Goal: Information Seeking & Learning: Learn about a topic

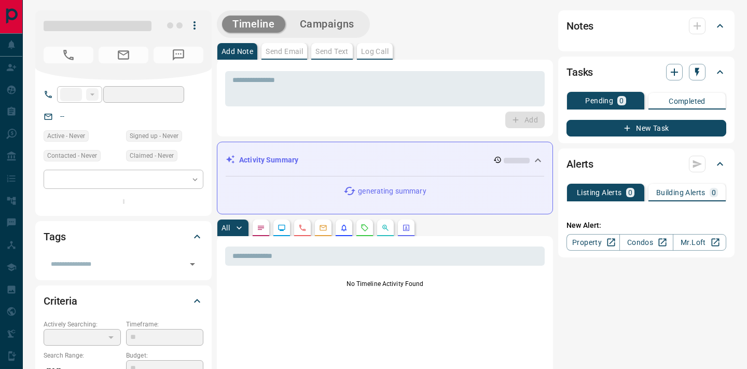
type input "**"
type input "**********"
type input "*"
type input "**********"
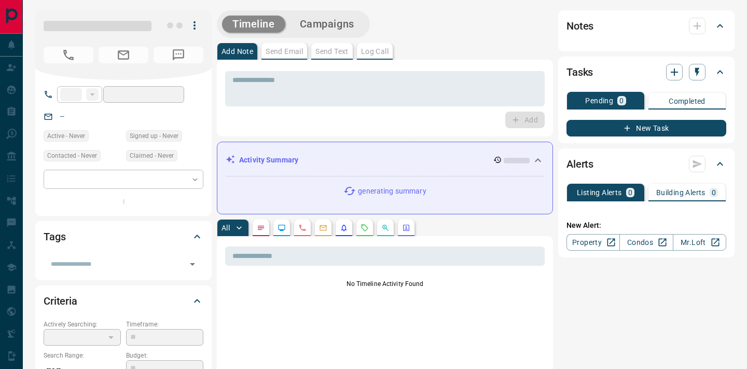
type input "*******"
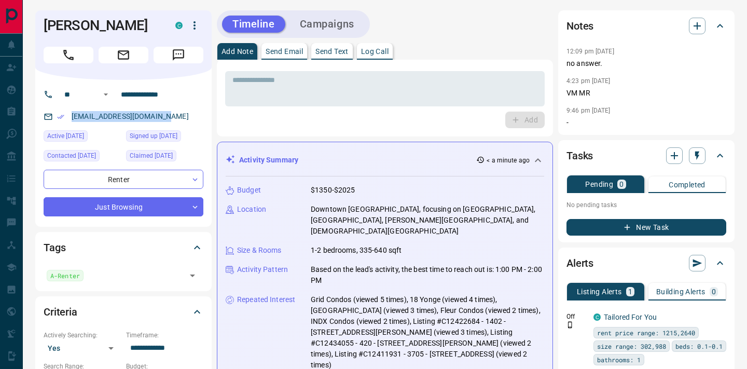
copy link "kenziecadeau43@gmail.com"
drag, startPoint x: 171, startPoint y: 130, endPoint x: 71, endPoint y: 134, distance: 100.2
click at [71, 125] on div "kenziecadeau43@gmail.com" at bounding box center [124, 116] width 160 height 17
click at [136, 63] on button "Email" at bounding box center [124, 55] width 50 height 17
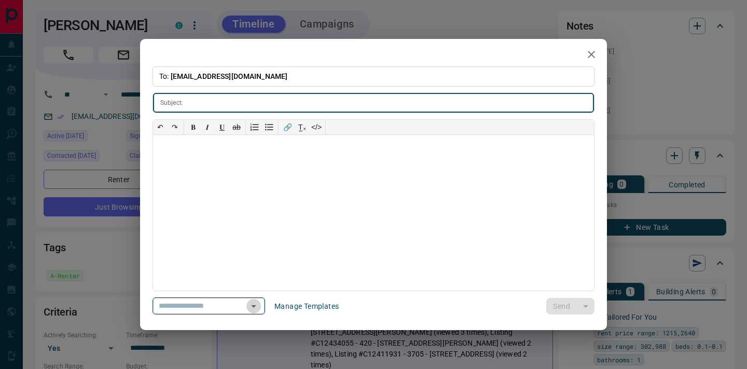
click at [253, 305] on icon "Open" at bounding box center [253, 306] width 12 height 12
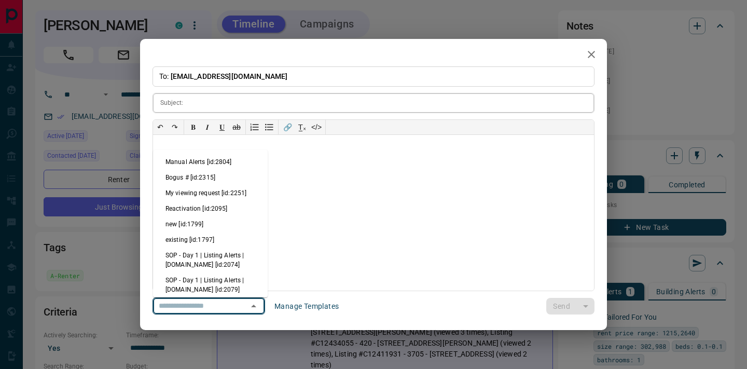
click at [249, 102] on input "text" at bounding box center [390, 102] width 407 height 19
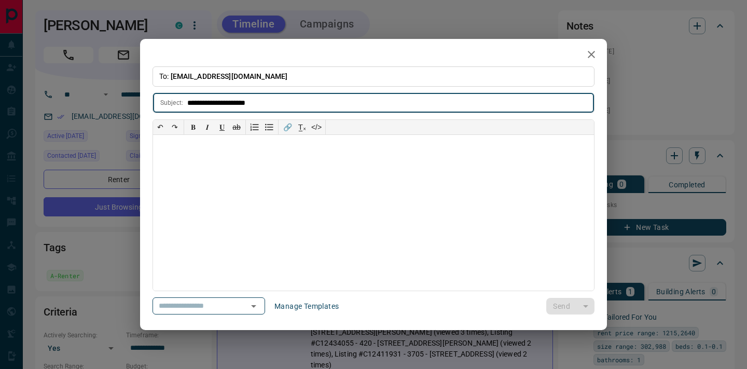
type input "**********"
click at [215, 148] on div at bounding box center [373, 213] width 441 height 156
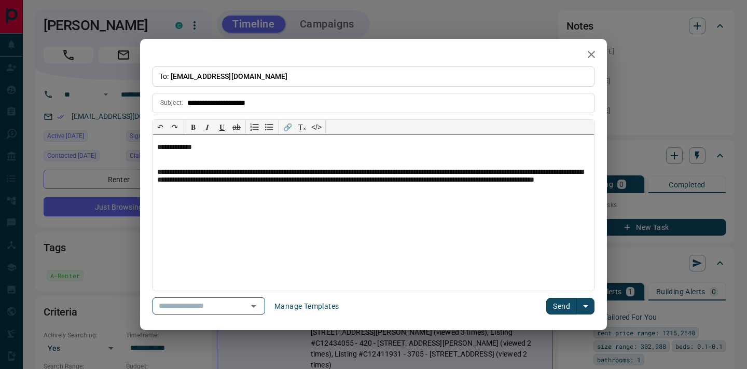
click at [345, 169] on p "**********" at bounding box center [373, 180] width 433 height 25
click at [353, 176] on p "**********" at bounding box center [373, 180] width 433 height 25
click at [357, 187] on p "**********" at bounding box center [373, 180] width 433 height 25
click at [507, 179] on p "**********" at bounding box center [373, 180] width 433 height 25
click at [357, 184] on p "**********" at bounding box center [373, 180] width 433 height 25
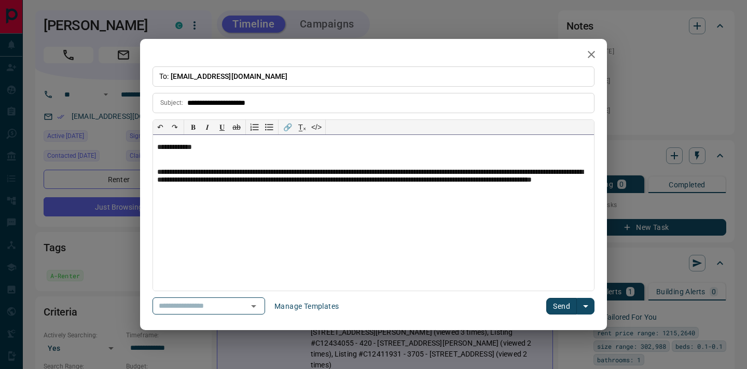
click at [345, 189] on p "**********" at bounding box center [373, 180] width 433 height 25
click at [557, 303] on button "Send" at bounding box center [561, 306] width 31 height 17
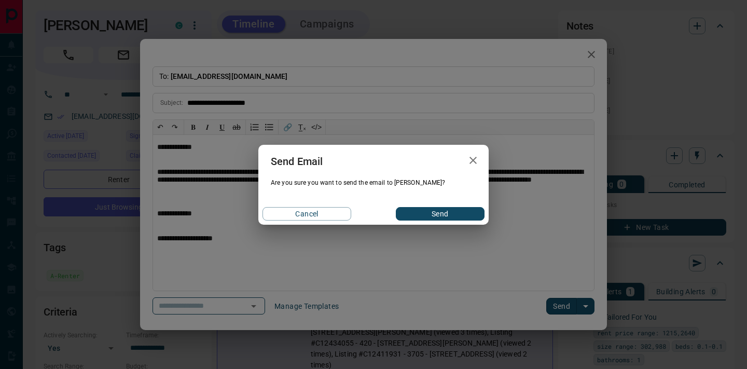
click at [431, 212] on button "Send" at bounding box center [440, 213] width 89 height 13
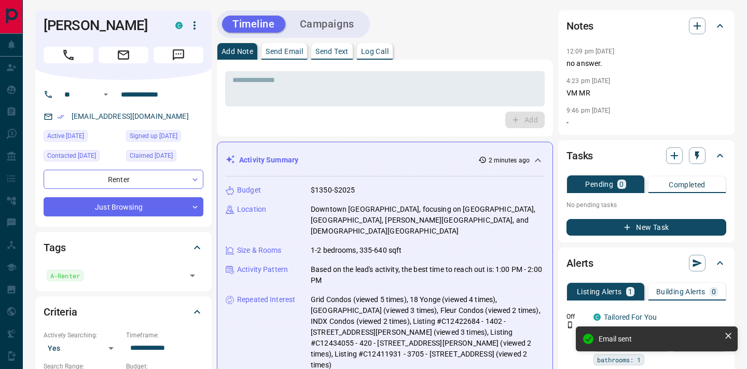
scroll to position [88, 0]
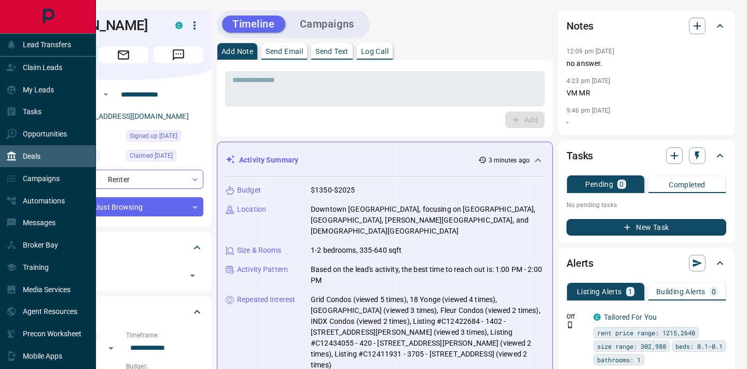
click at [33, 156] on p "Deals" at bounding box center [32, 156] width 18 height 8
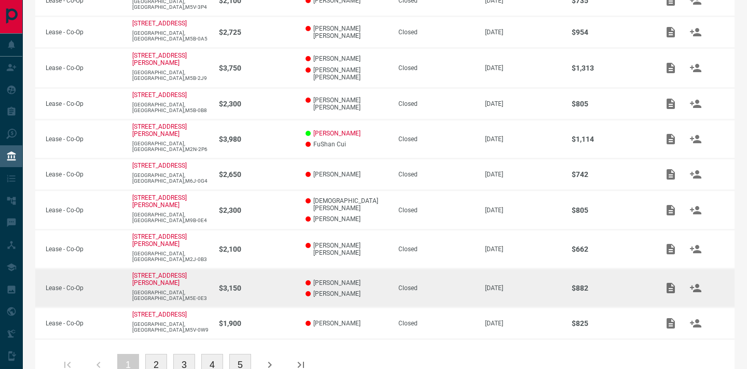
scroll to position [236, 0]
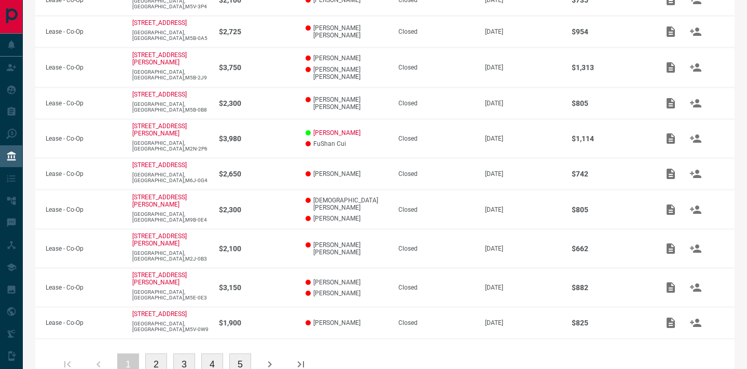
click at [159, 360] on button "2" at bounding box center [156, 364] width 22 height 22
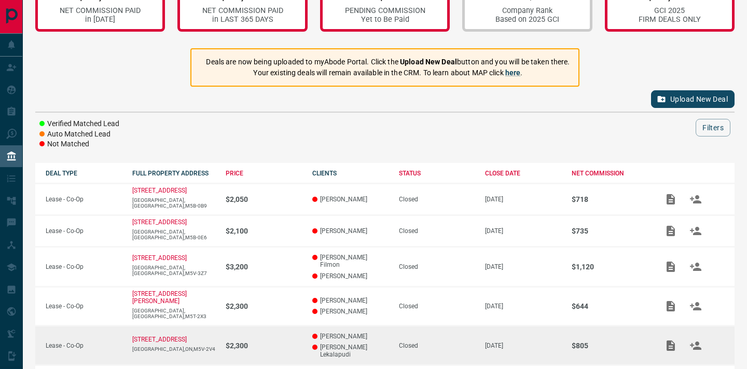
scroll to position [60, 0]
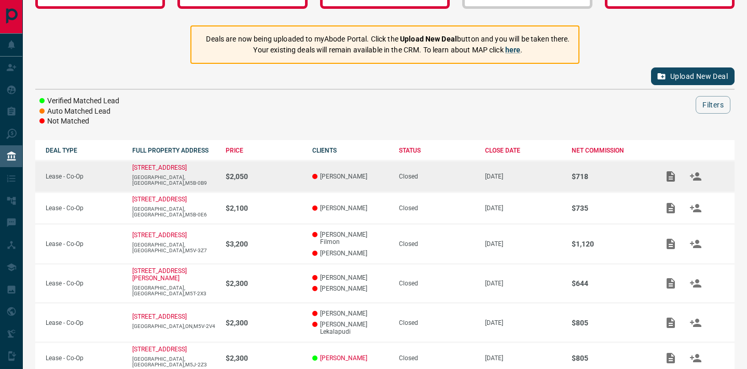
click at [288, 180] on td "$2,050" at bounding box center [258, 177] width 87 height 32
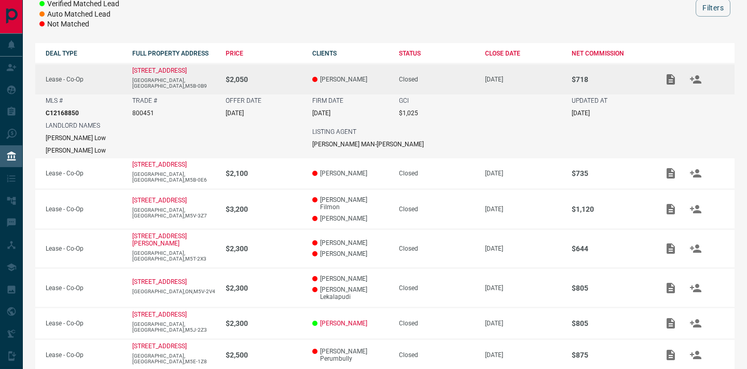
scroll to position [156, 0]
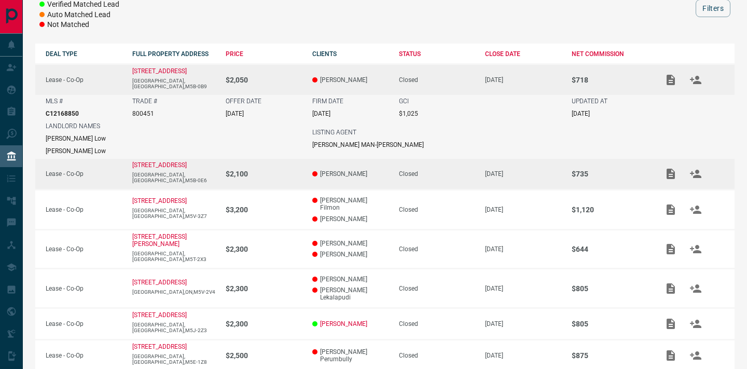
click at [288, 180] on td "$2,100" at bounding box center [258, 174] width 87 height 32
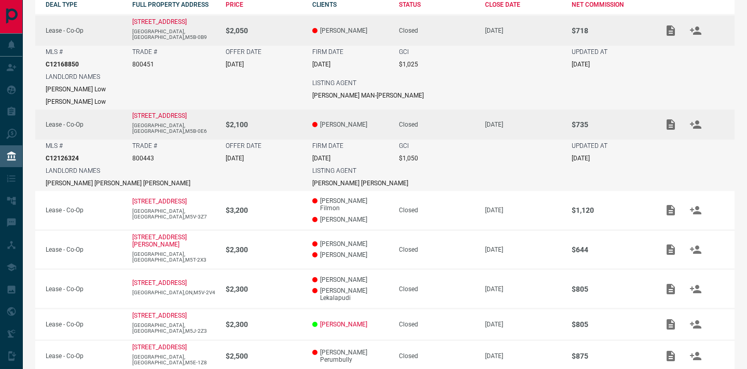
scroll to position [207, 0]
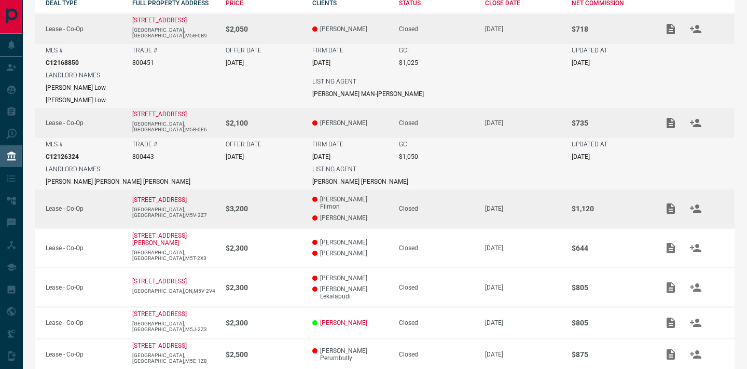
click at [283, 211] on p "$3,200" at bounding box center [264, 208] width 76 height 8
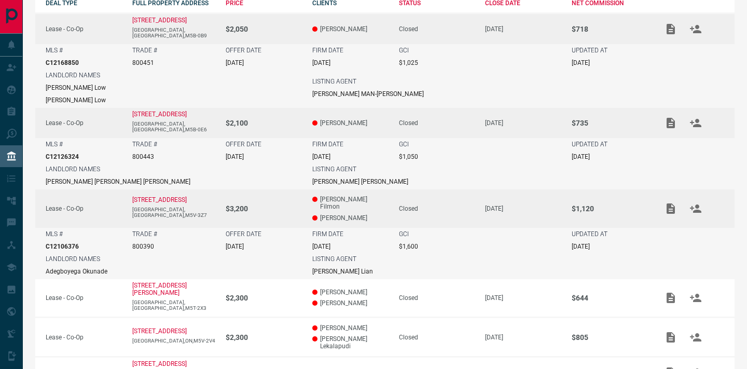
click at [286, 207] on p "$3,200" at bounding box center [264, 208] width 76 height 8
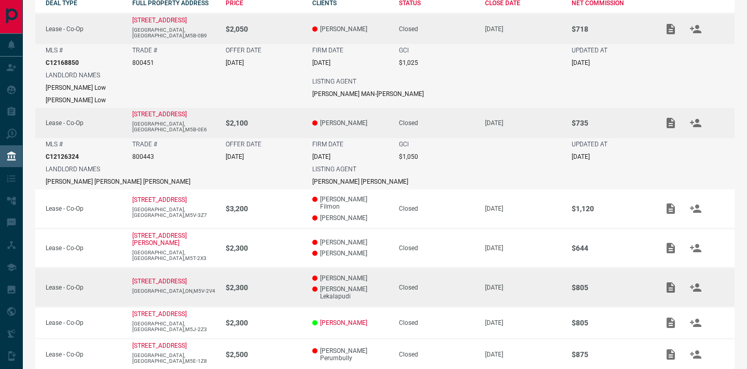
click at [288, 274] on td "$2,300" at bounding box center [258, 287] width 87 height 40
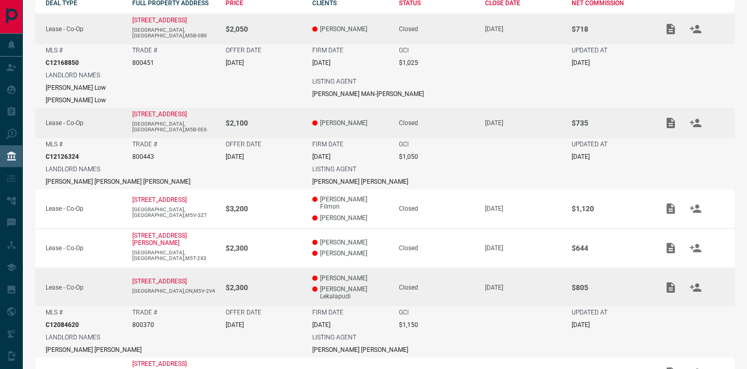
click at [289, 283] on p "$2,300" at bounding box center [264, 287] width 76 height 8
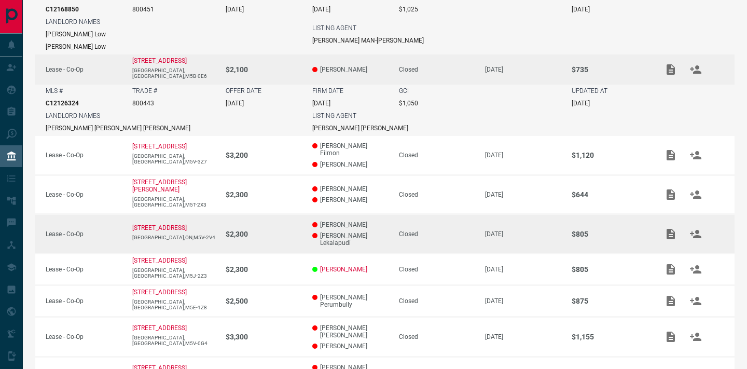
scroll to position [261, 0]
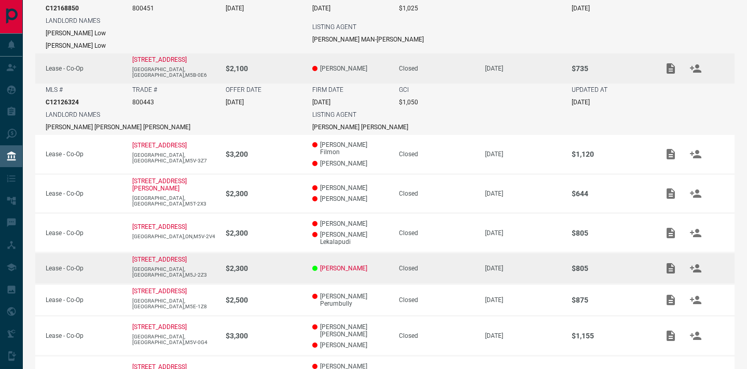
click at [371, 265] on p "Lucy Patrie" at bounding box center [350, 268] width 76 height 7
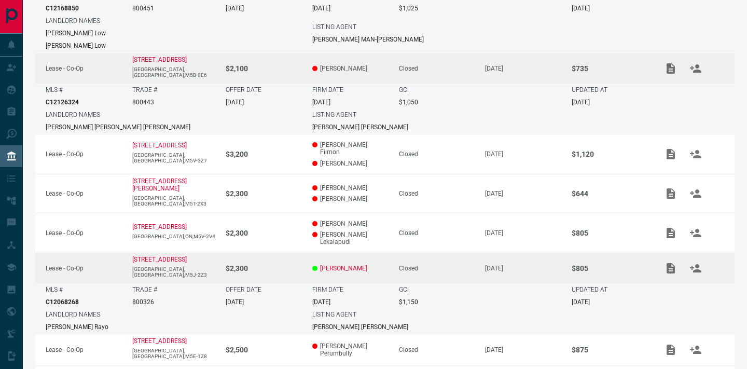
click at [370, 265] on p "Lucy Patrie" at bounding box center [350, 268] width 76 height 7
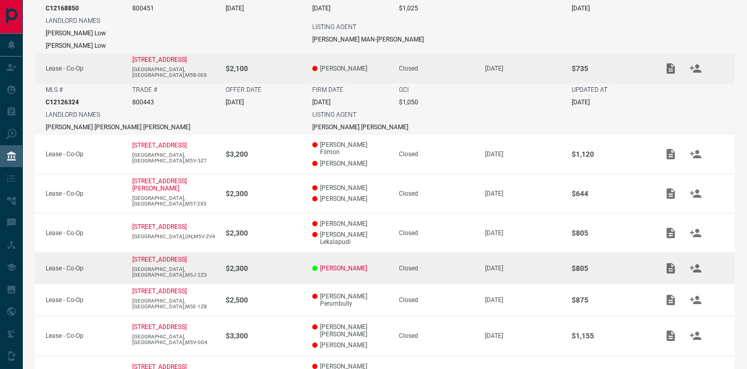
scroll to position [355, 0]
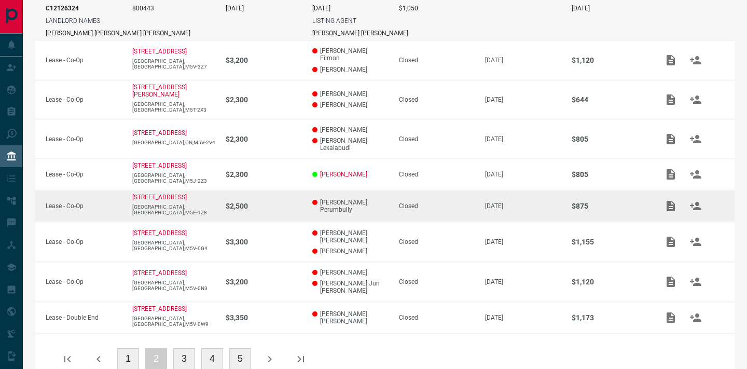
click at [381, 201] on p "Abel Antony Perumbully" at bounding box center [350, 206] width 76 height 15
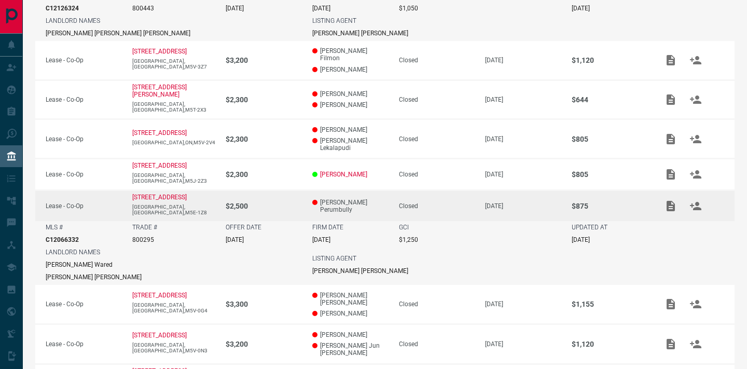
click at [381, 201] on p "Abel Antony Perumbully" at bounding box center [350, 206] width 76 height 15
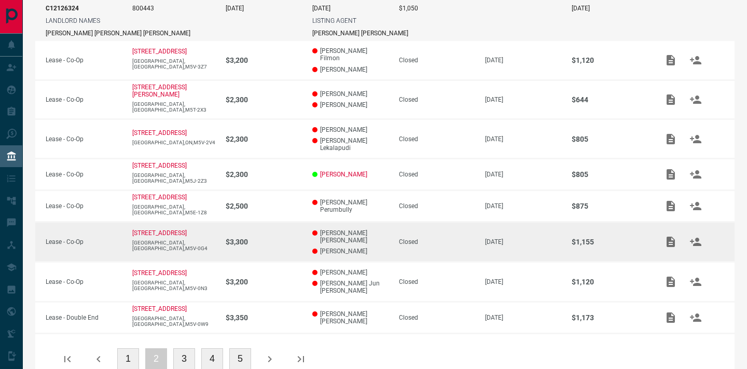
click at [367, 240] on td "Seth George Donovan Jack Harrison" at bounding box center [345, 242] width 87 height 40
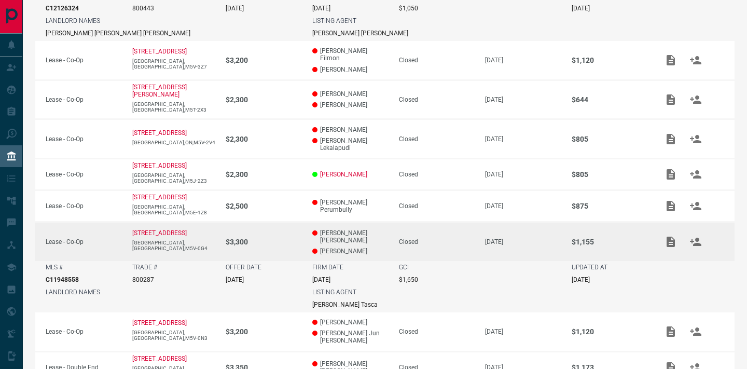
click at [367, 240] on td "Seth George Donovan Jack Harrison" at bounding box center [345, 241] width 87 height 39
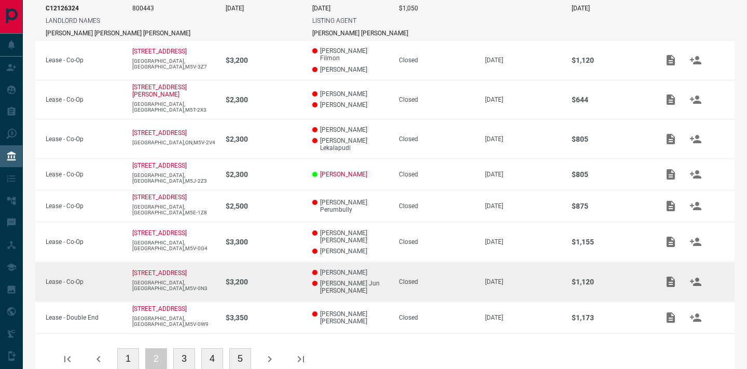
click at [374, 269] on td "Shashank Anand Kannan Gavin Hyung Jun Kim" at bounding box center [345, 281] width 87 height 40
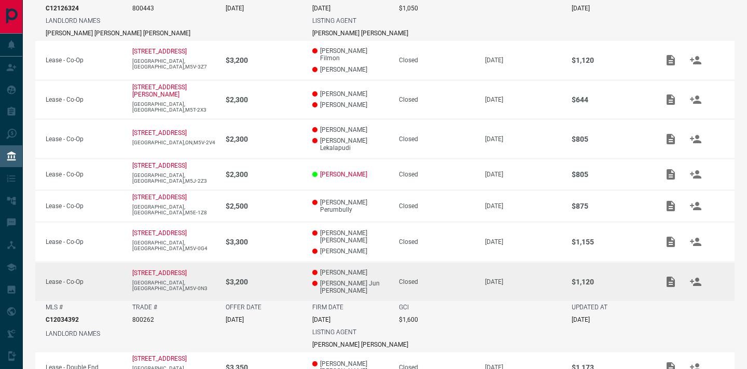
click at [388, 266] on td "Closed" at bounding box center [431, 280] width 87 height 39
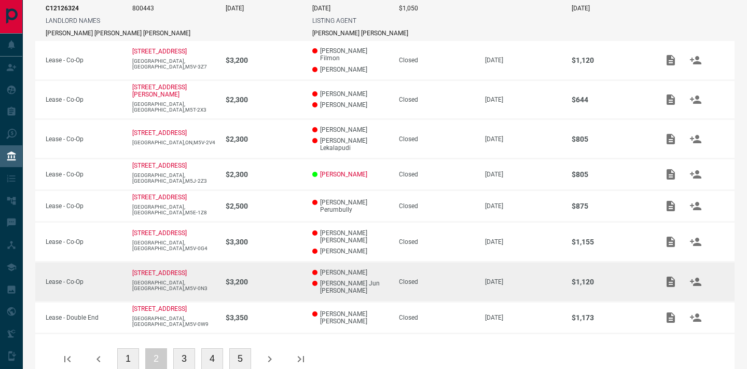
scroll to position [368, 0]
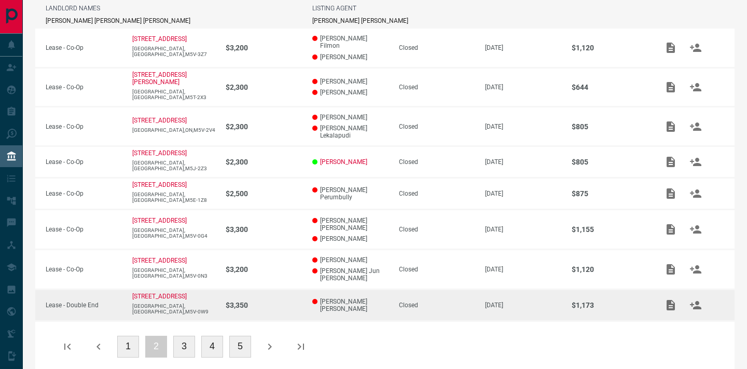
click at [372, 298] on p "Ali Abdul Majed" at bounding box center [350, 305] width 76 height 15
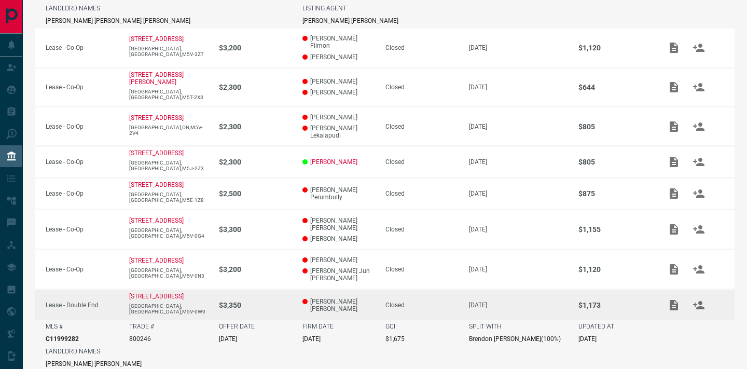
scroll to position [430, 0]
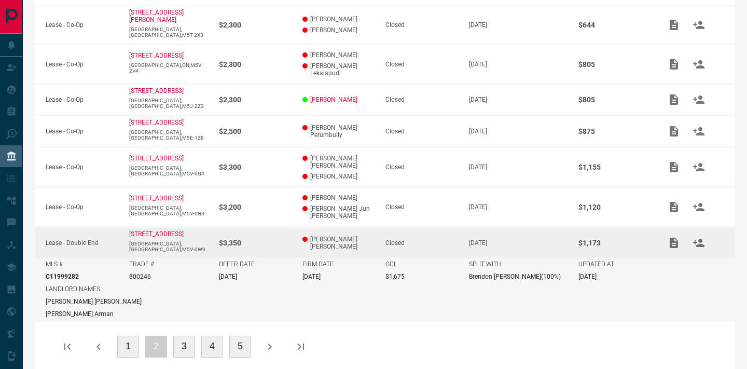
click at [291, 239] on p "$3,350" at bounding box center [255, 243] width 73 height 8
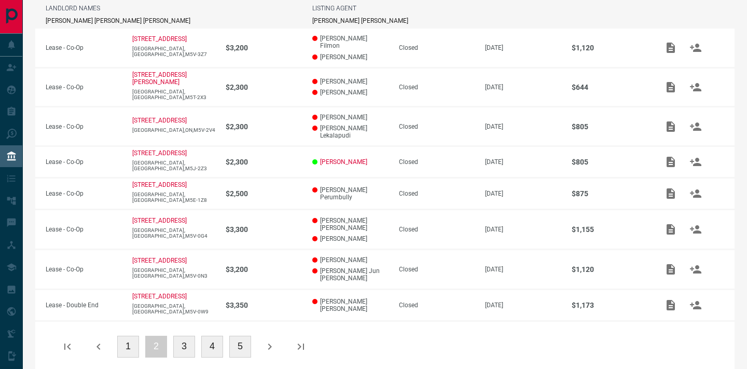
click at [190, 336] on button "3" at bounding box center [184, 347] width 22 height 22
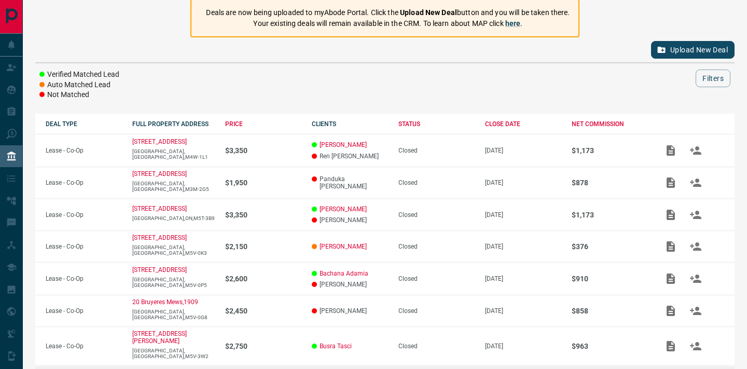
scroll to position [87, 0]
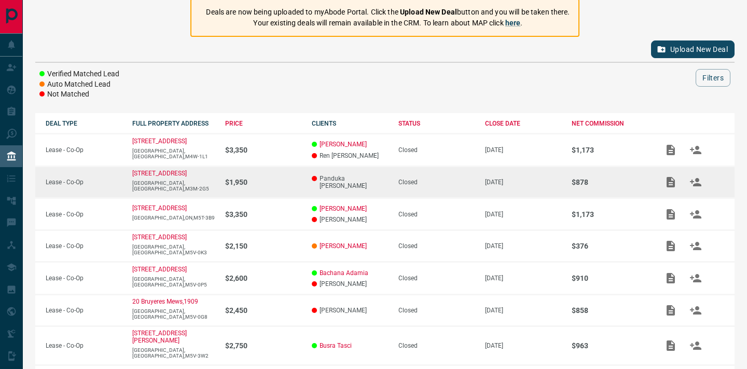
click at [388, 185] on td "Closed" at bounding box center [431, 182] width 87 height 32
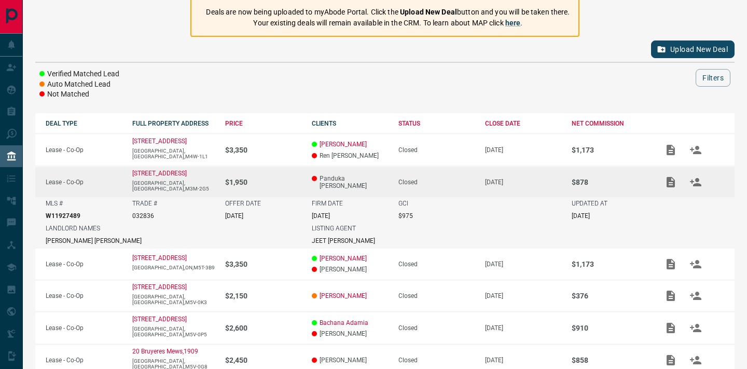
click at [285, 182] on p "$1,950" at bounding box center [263, 182] width 76 height 8
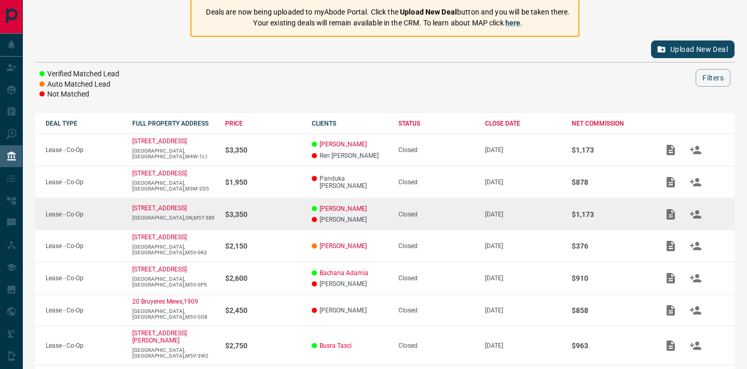
click at [284, 213] on p "$3,350" at bounding box center [263, 214] width 76 height 8
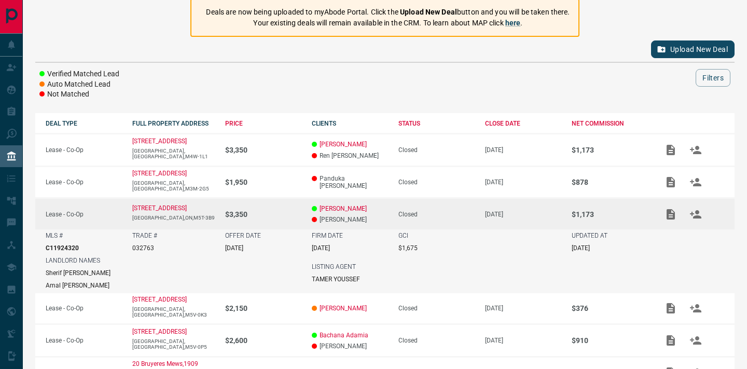
click at [284, 208] on td "$3,350" at bounding box center [258, 214] width 87 height 32
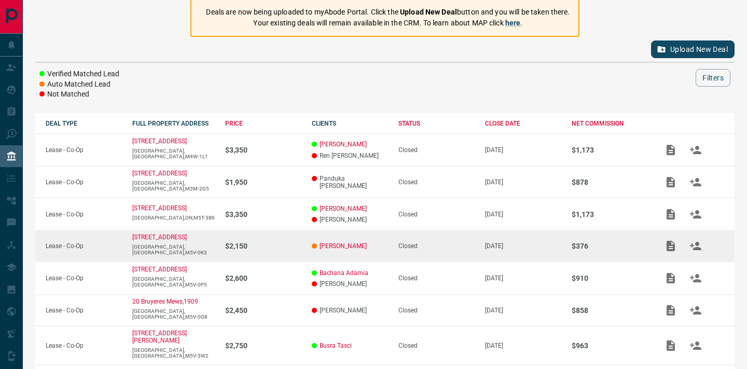
click at [282, 250] on p "$2,150" at bounding box center [263, 246] width 76 height 8
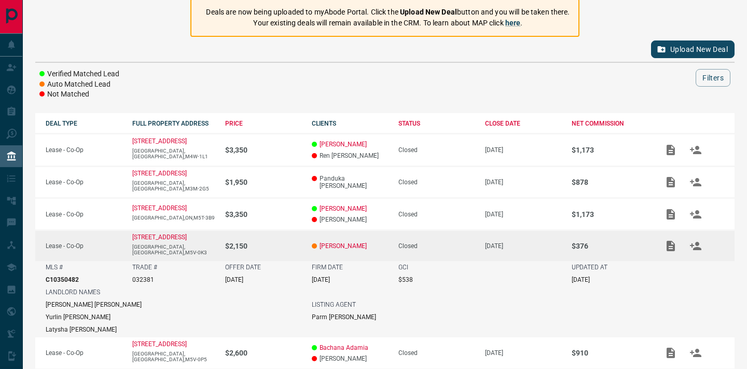
click at [275, 250] on p "$2,150" at bounding box center [263, 246] width 76 height 8
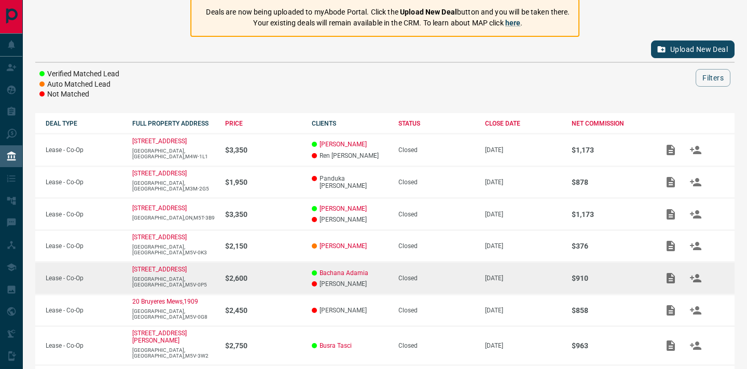
click at [277, 282] on p "$2,600" at bounding box center [263, 278] width 76 height 8
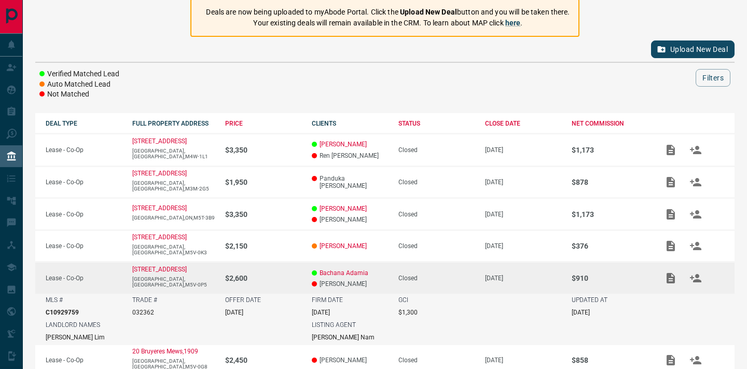
click at [277, 282] on p "$2,600" at bounding box center [263, 278] width 76 height 8
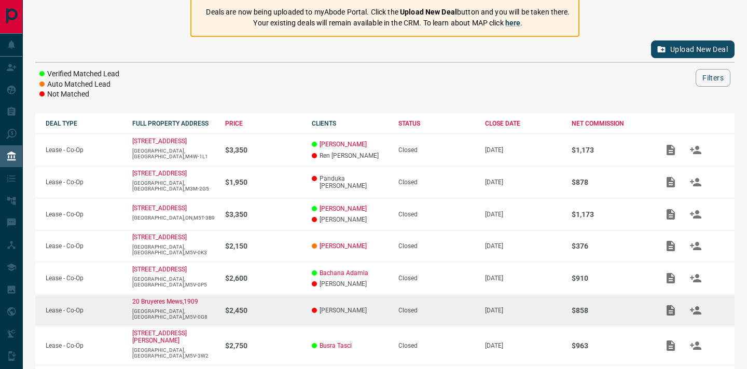
click at [278, 321] on td "$2,450" at bounding box center [258, 310] width 87 height 32
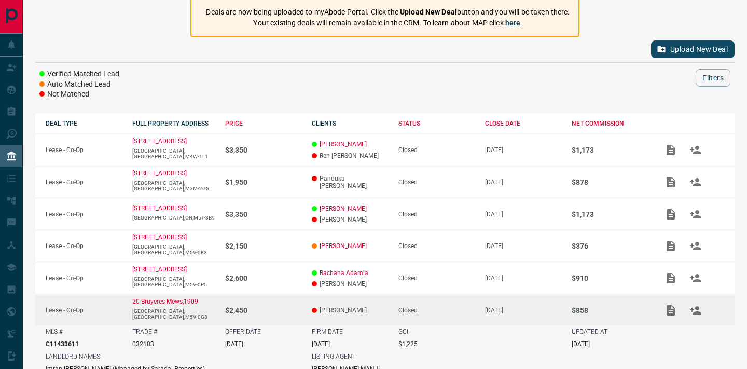
click at [278, 321] on td "$2,450" at bounding box center [258, 309] width 87 height 31
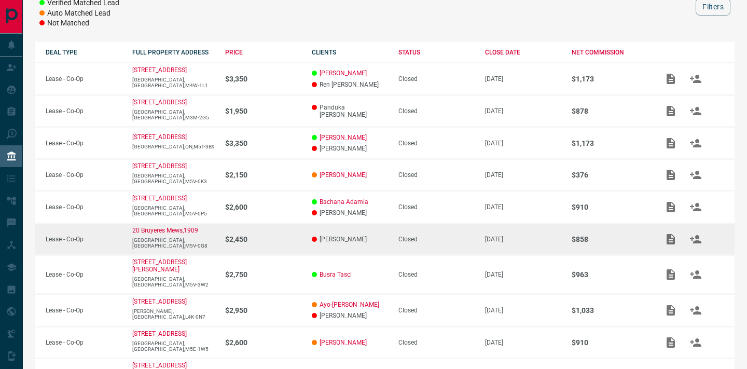
scroll to position [190, 0]
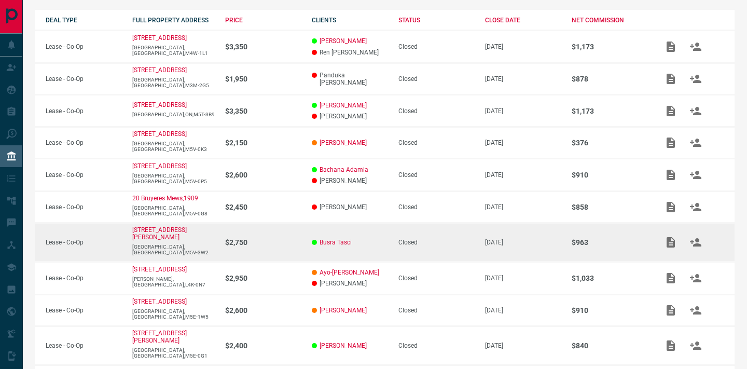
click at [289, 240] on td "$2,750" at bounding box center [258, 241] width 87 height 39
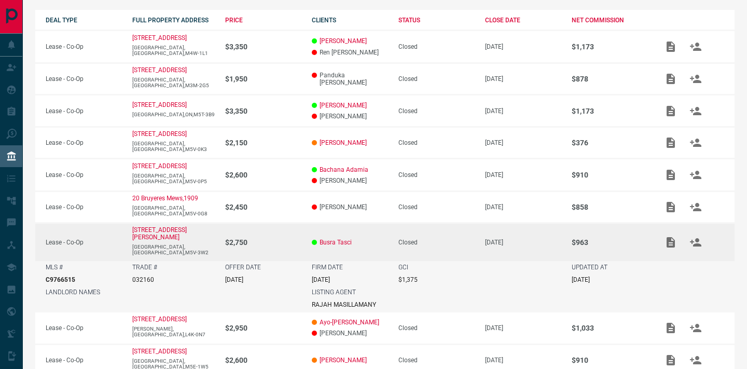
click at [289, 240] on td "$2,750" at bounding box center [258, 241] width 87 height 38
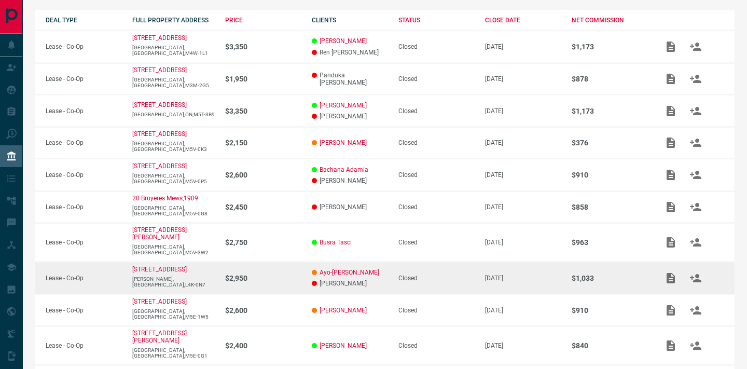
click at [285, 283] on td "$2,950" at bounding box center [258, 277] width 87 height 33
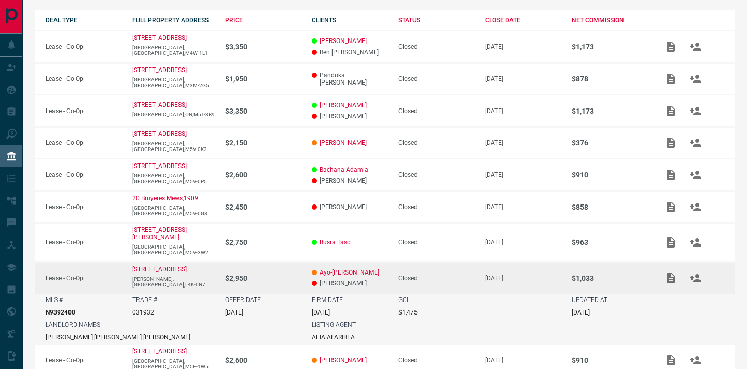
click at [285, 283] on td "$2,950" at bounding box center [258, 277] width 87 height 32
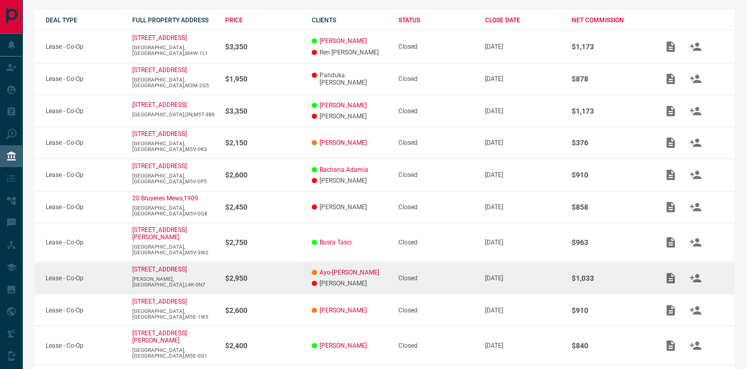
scroll to position [240, 0]
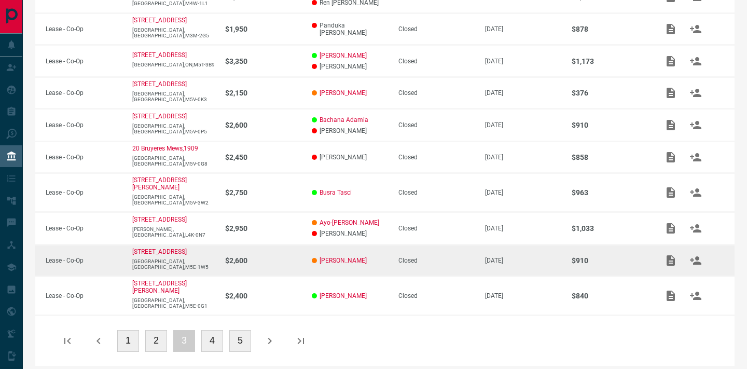
click at [288, 261] on p "$2,600" at bounding box center [263, 260] width 76 height 8
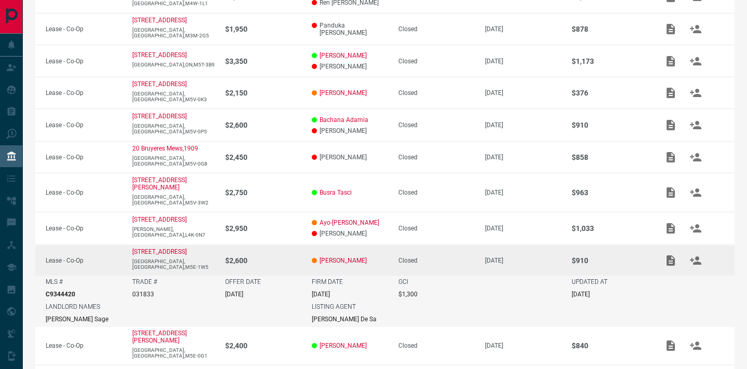
click at [666, 260] on icon "Add / View Documents" at bounding box center [670, 260] width 8 height 10
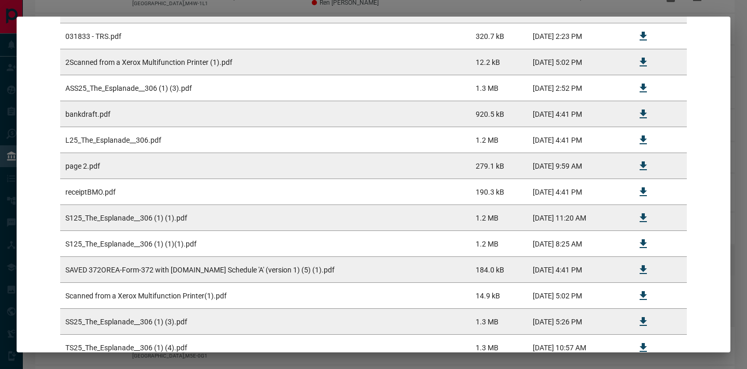
scroll to position [290, 0]
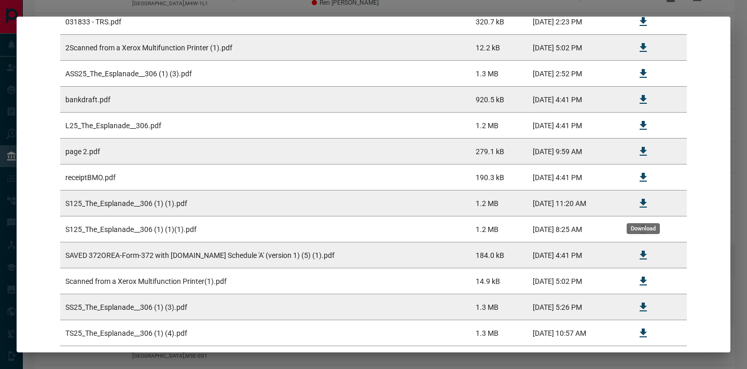
click at [637, 206] on icon "Download" at bounding box center [643, 203] width 12 height 12
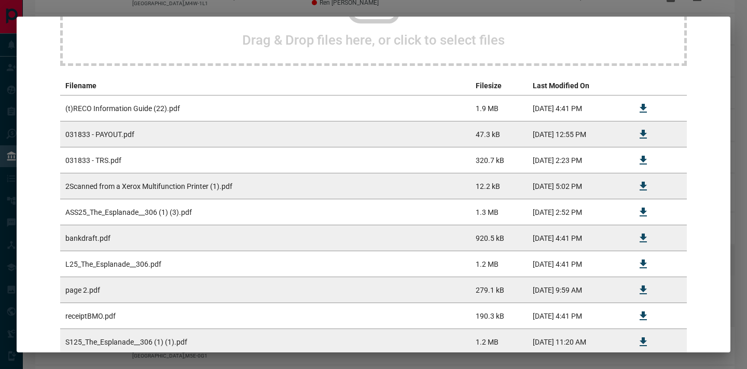
scroll to position [140, 0]
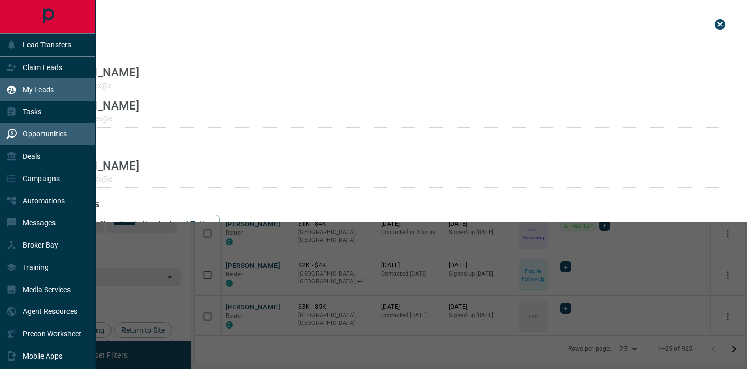
scroll to position [276, 551]
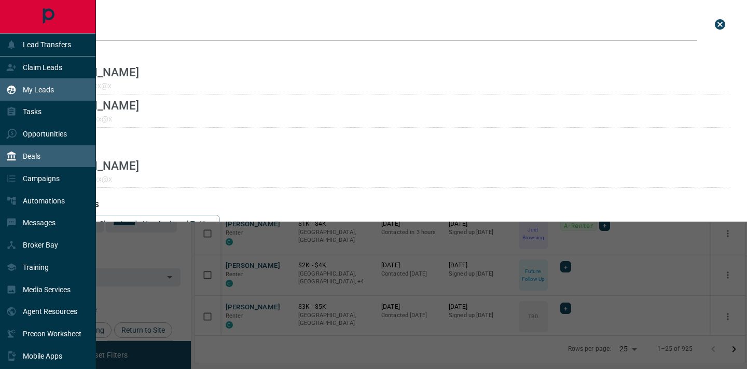
click at [34, 162] on div "Deals" at bounding box center [23, 156] width 34 height 17
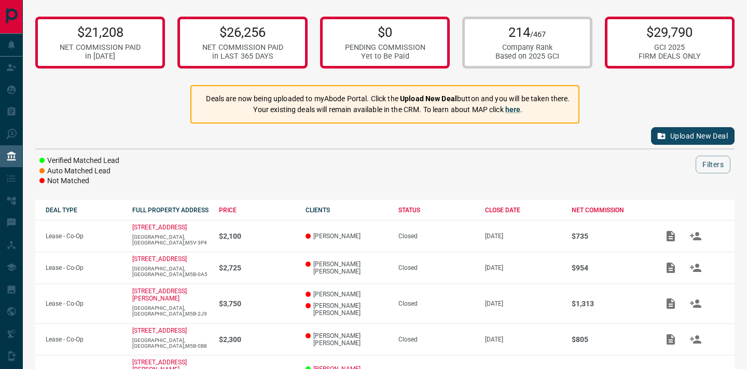
scroll to position [265, 0]
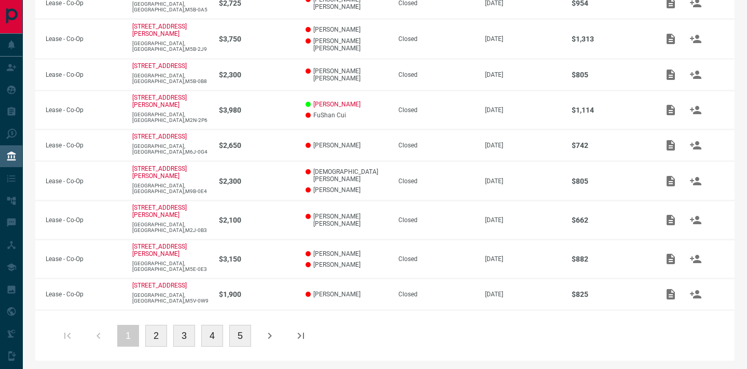
click at [184, 331] on button "3" at bounding box center [184, 336] width 22 height 22
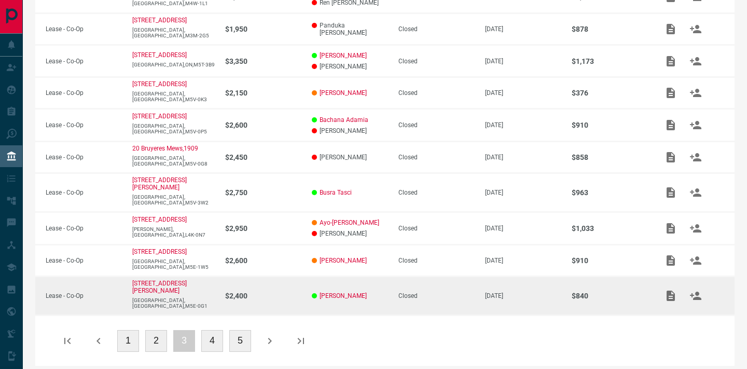
click at [274, 298] on td "$2,400" at bounding box center [258, 295] width 87 height 38
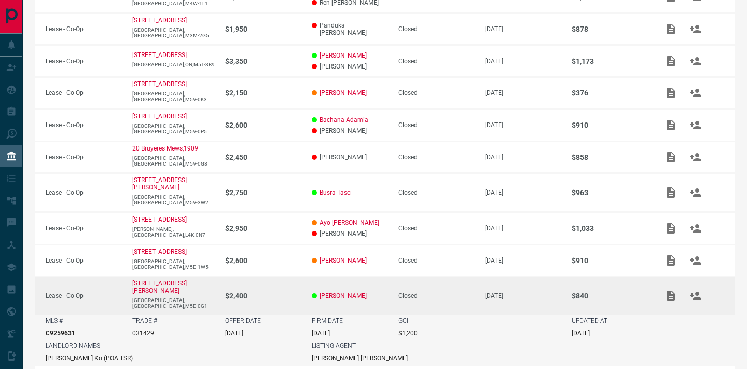
scroll to position [289, 0]
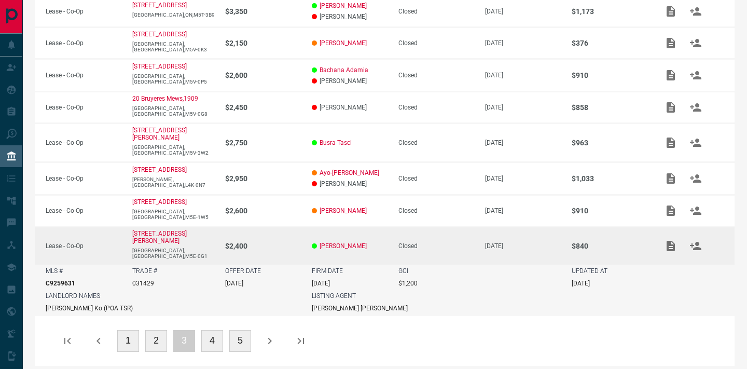
click at [204, 338] on button "4" at bounding box center [212, 341] width 22 height 22
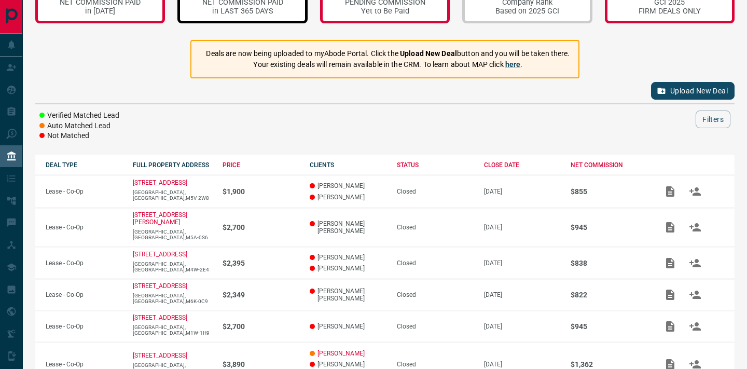
scroll to position [75, 0]
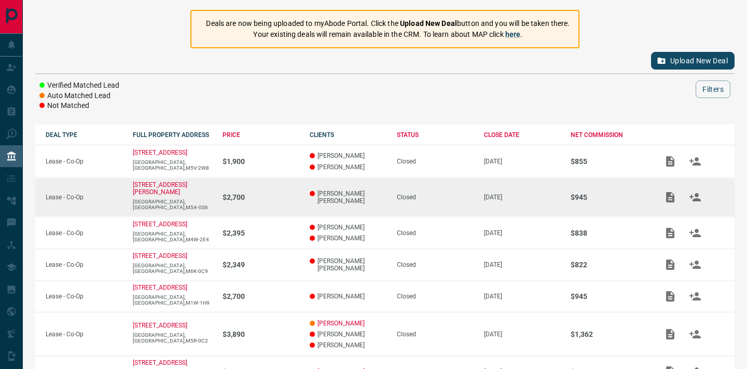
click at [284, 201] on p "$2,700" at bounding box center [260, 197] width 77 height 8
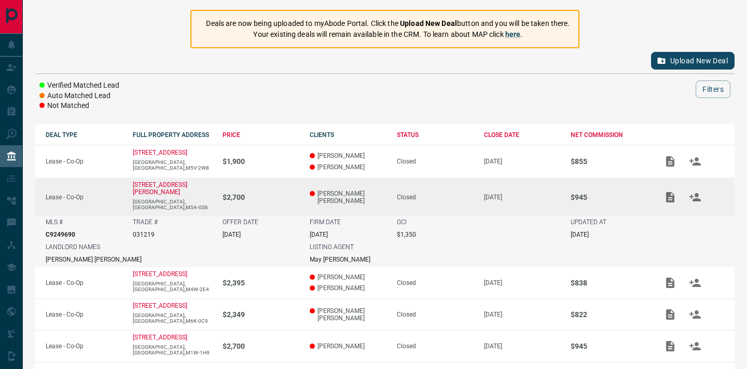
click at [284, 201] on p "$2,700" at bounding box center [260, 197] width 77 height 8
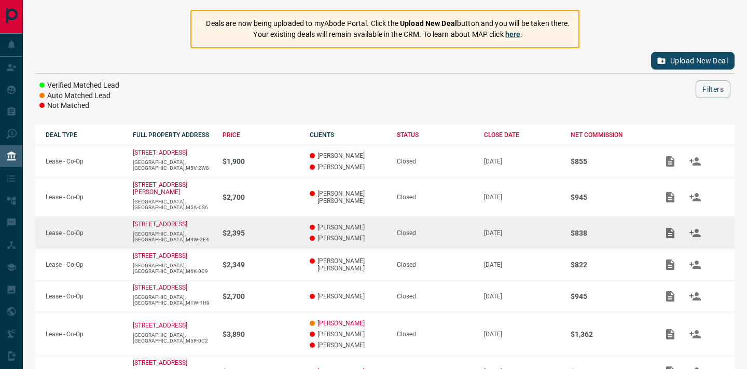
click at [288, 245] on td "$2,395" at bounding box center [255, 232] width 87 height 33
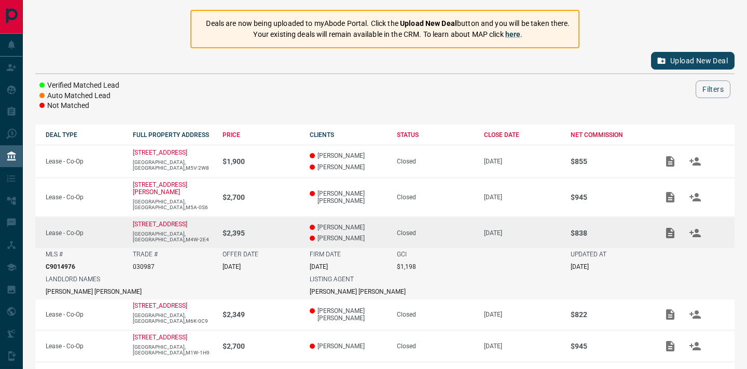
click at [288, 245] on td "$2,395" at bounding box center [255, 232] width 87 height 32
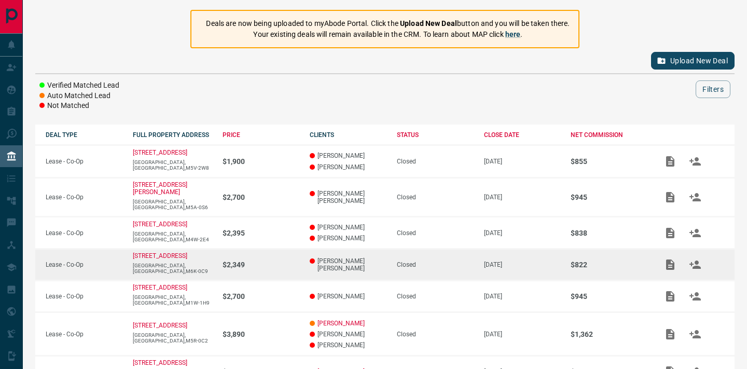
click at [288, 269] on p "$2,349" at bounding box center [260, 264] width 77 height 8
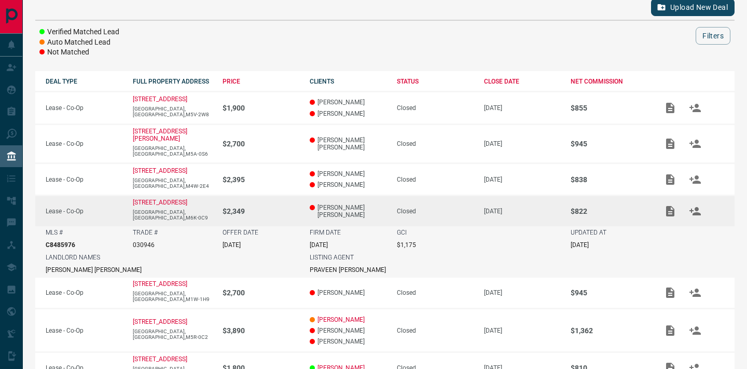
scroll to position [170, 0]
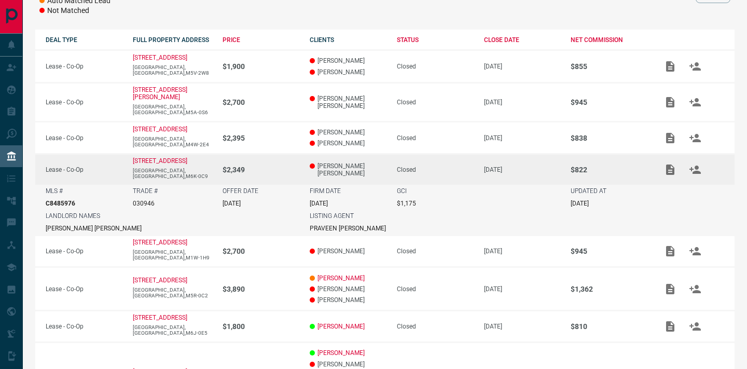
click at [276, 174] on p "$2,349" at bounding box center [260, 169] width 77 height 8
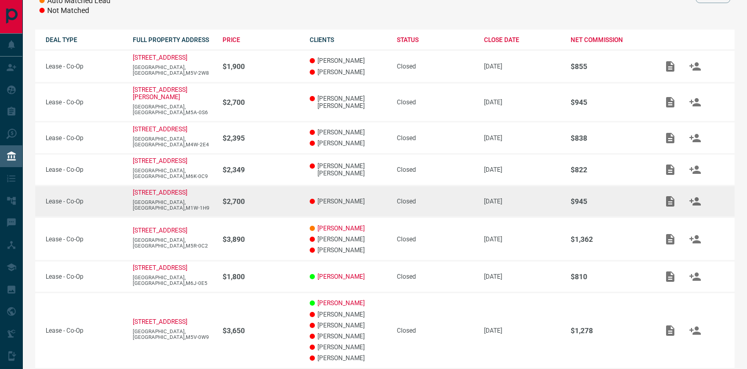
click at [277, 205] on p "$2,700" at bounding box center [260, 201] width 77 height 8
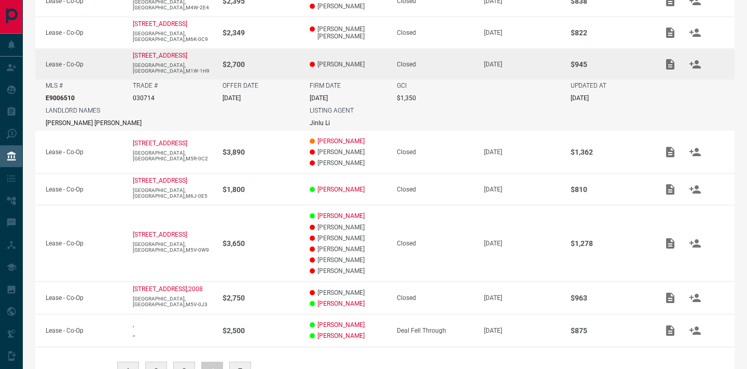
scroll to position [309, 0]
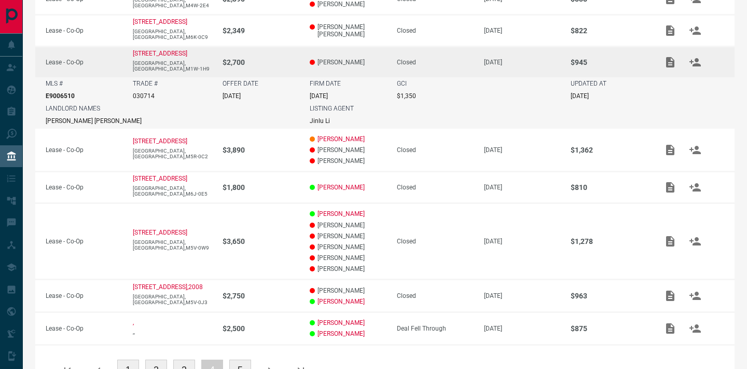
click at [293, 74] on td "$2,700" at bounding box center [255, 62] width 87 height 31
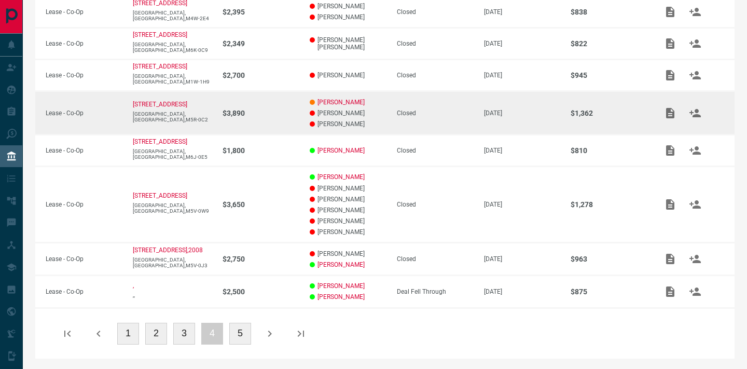
click at [288, 120] on td "$3,890" at bounding box center [255, 113] width 87 height 44
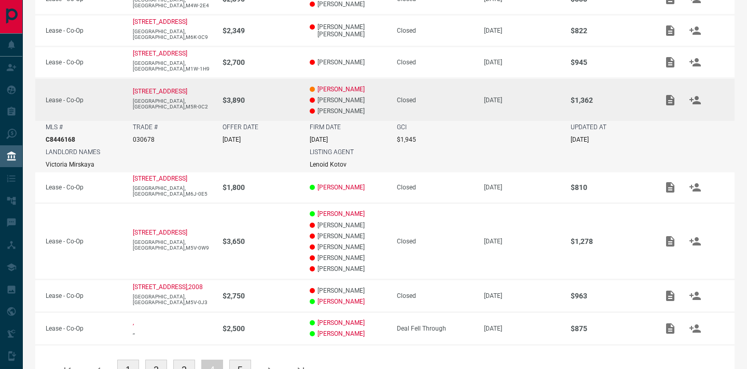
click at [288, 120] on td "$3,890" at bounding box center [255, 99] width 87 height 43
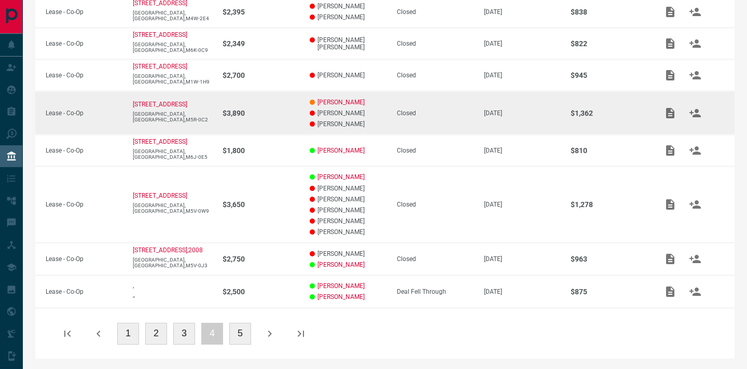
scroll to position [308, 0]
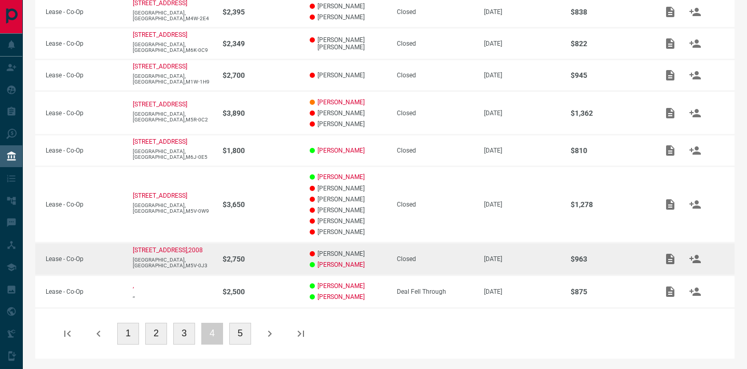
click at [276, 259] on p "$2,750" at bounding box center [260, 259] width 77 height 8
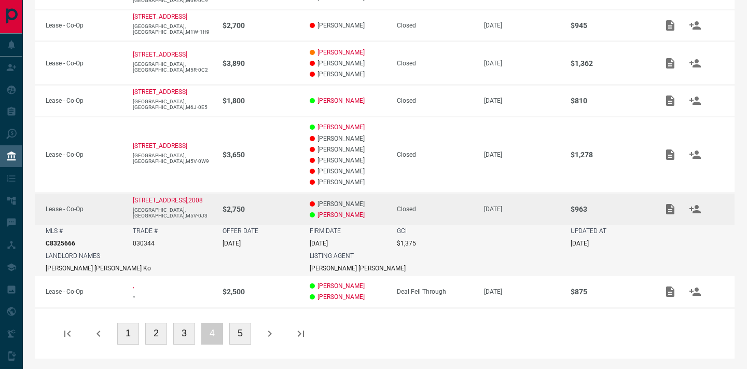
scroll to position [357, 0]
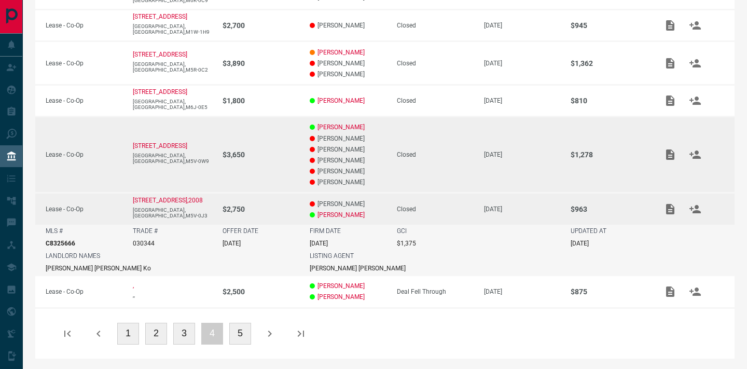
click at [273, 123] on td "$3,650" at bounding box center [255, 155] width 87 height 76
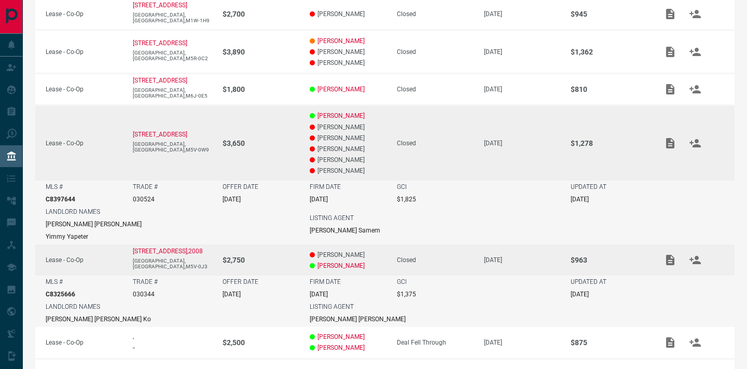
click at [289, 130] on td "$3,650" at bounding box center [255, 143] width 87 height 76
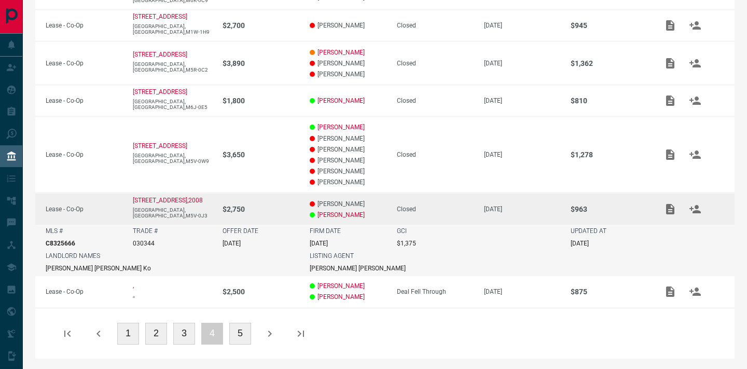
click at [287, 213] on p "$2,750" at bounding box center [260, 209] width 77 height 8
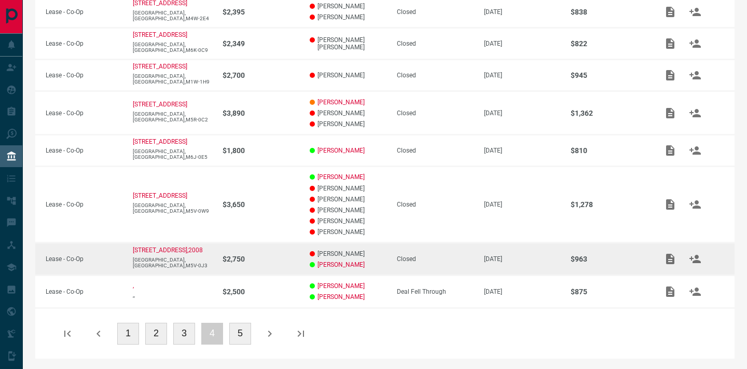
click at [287, 213] on td "$3,650" at bounding box center [255, 204] width 87 height 76
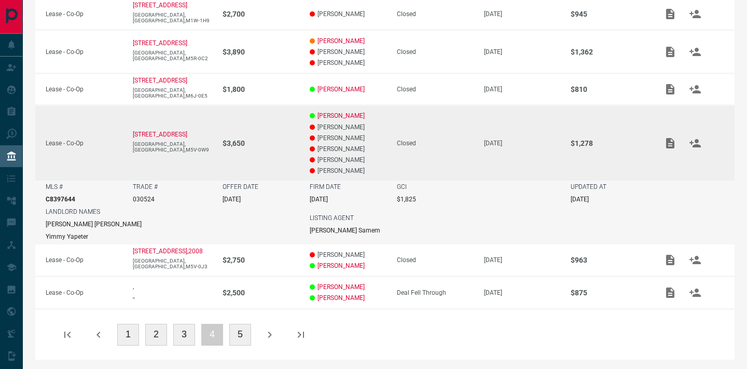
click at [290, 140] on td "$3,650" at bounding box center [255, 143] width 87 height 76
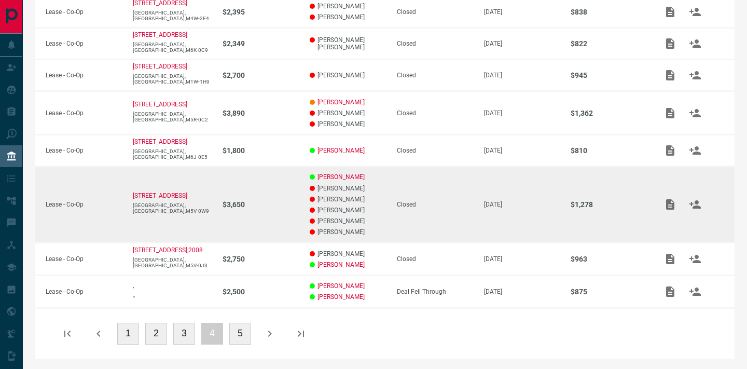
scroll to position [308, 0]
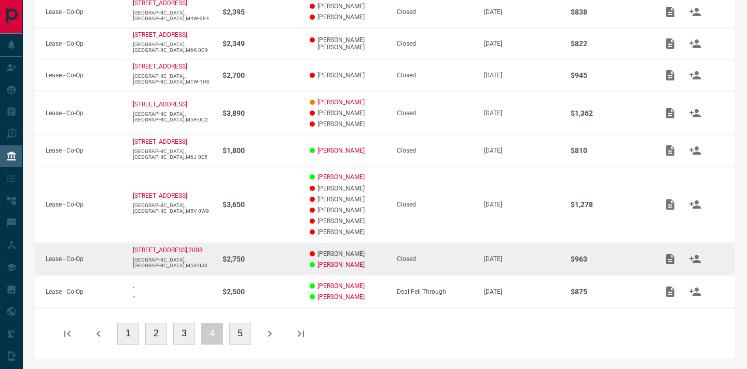
click at [284, 258] on p "$2,750" at bounding box center [260, 259] width 77 height 8
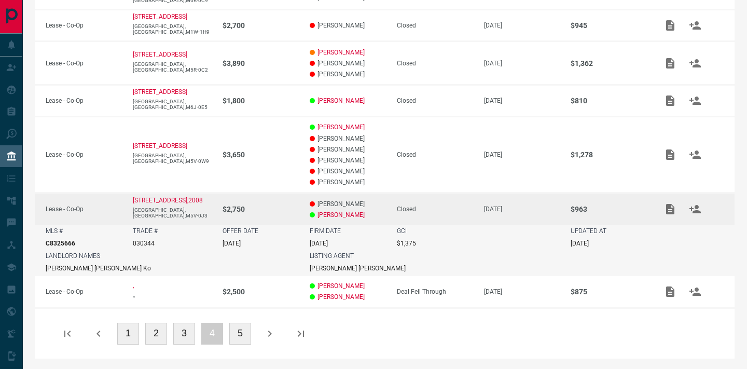
click at [282, 205] on p "$2,750" at bounding box center [260, 209] width 77 height 8
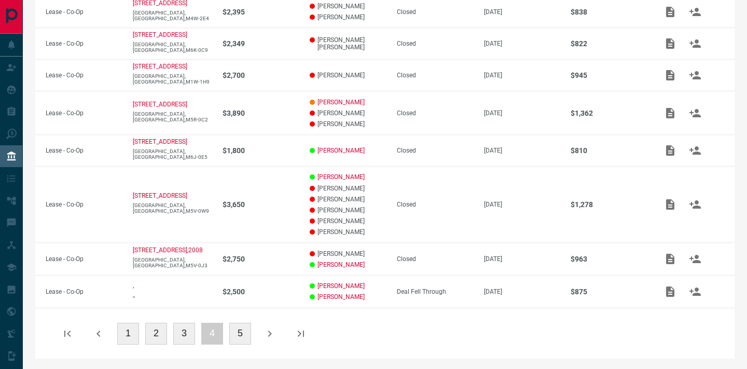
click at [239, 332] on button "5" at bounding box center [240, 334] width 22 height 22
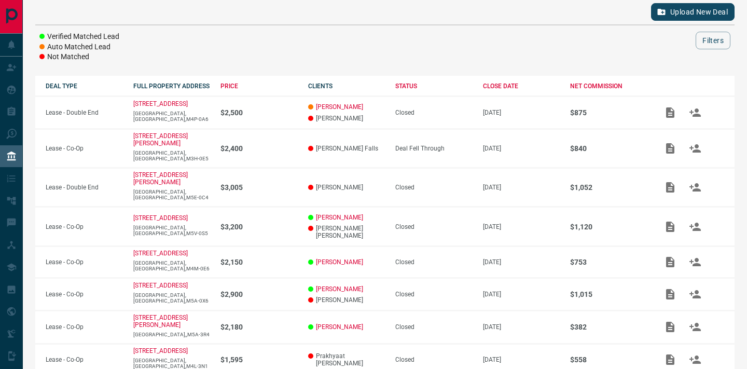
scroll to position [122, 0]
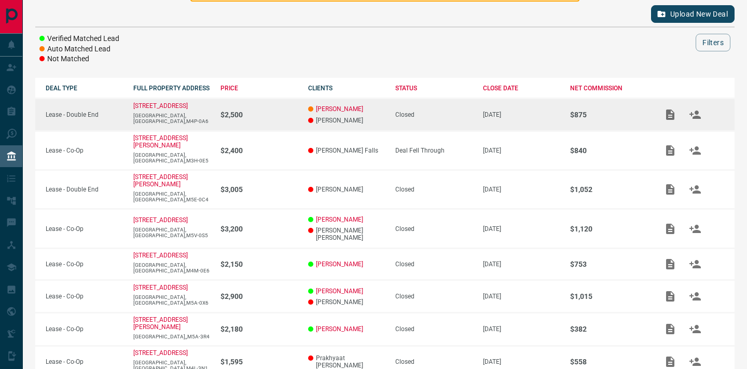
click at [272, 122] on td "$2,500" at bounding box center [254, 115] width 88 height 33
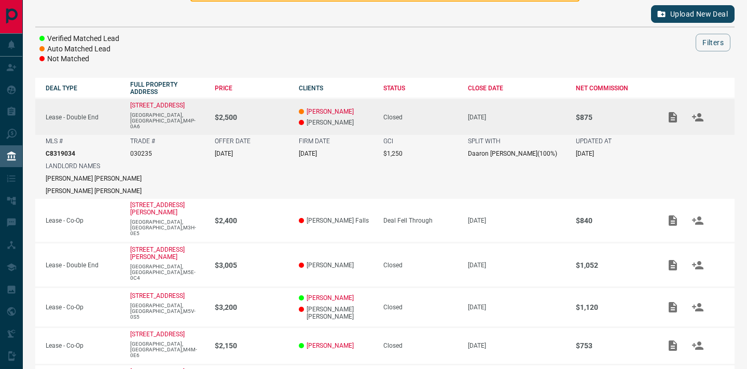
click at [272, 123] on td "$2,500" at bounding box center [246, 117] width 85 height 37
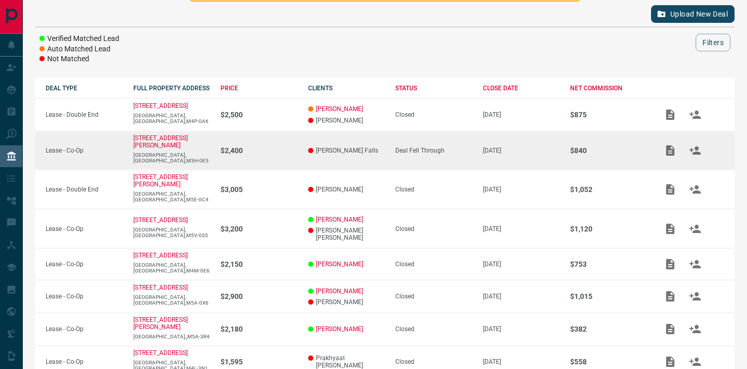
click at [274, 155] on td "$2,400" at bounding box center [254, 150] width 88 height 39
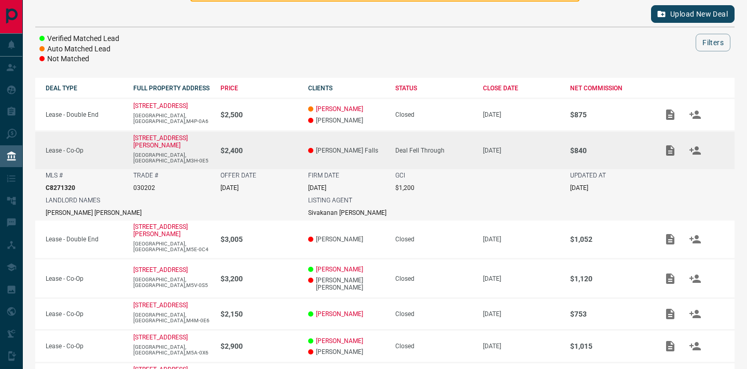
click at [274, 155] on td "$2,400" at bounding box center [254, 150] width 88 height 38
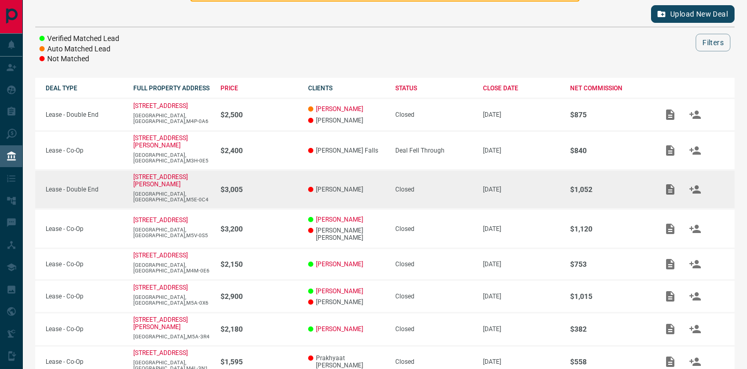
click at [280, 186] on td "$3,005" at bounding box center [254, 189] width 88 height 39
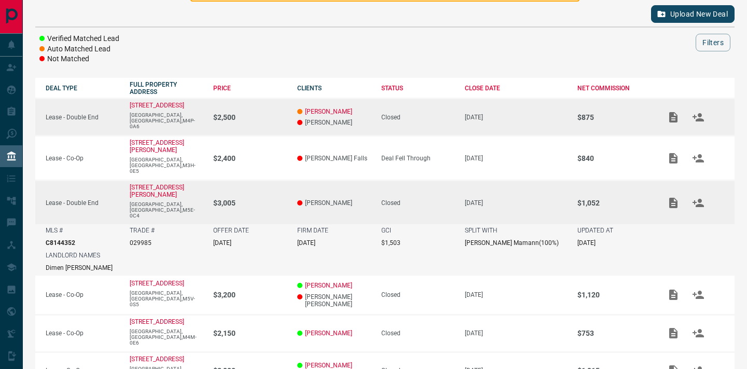
click at [287, 115] on p "$2,500" at bounding box center [250, 117] width 74 height 8
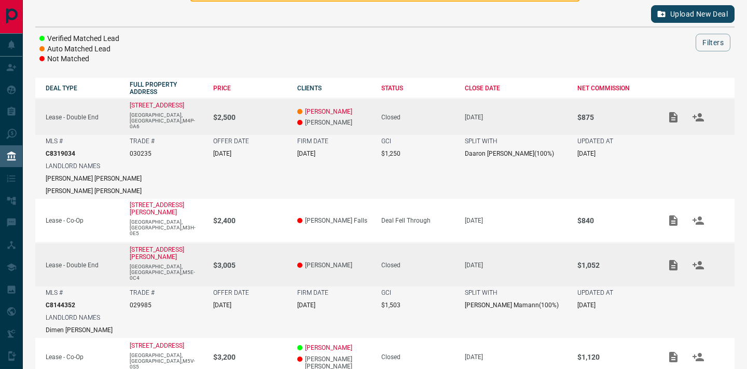
click at [287, 115] on p "$2,500" at bounding box center [250, 117] width 74 height 8
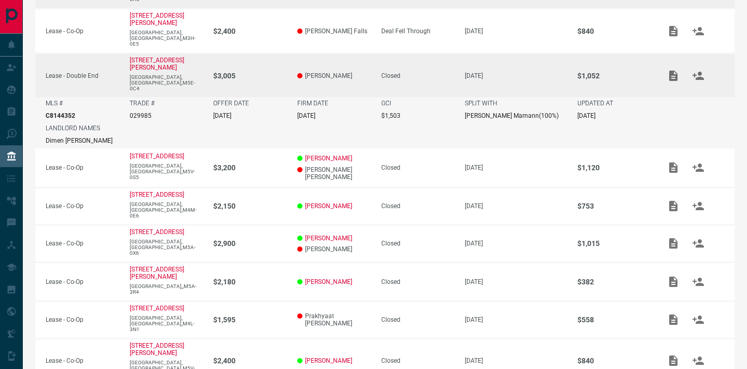
scroll to position [256, 0]
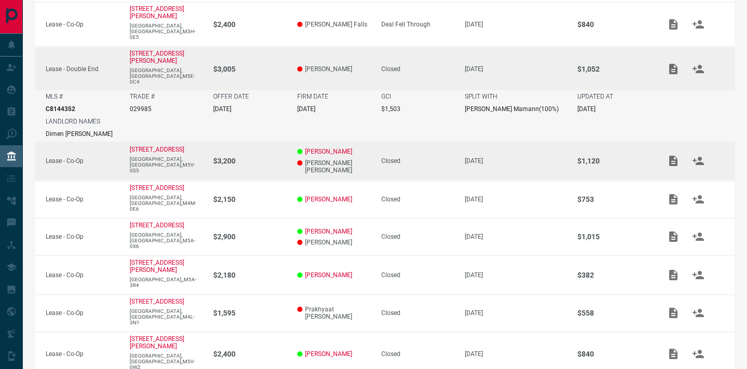
click at [281, 157] on p "$3,200" at bounding box center [250, 161] width 74 height 8
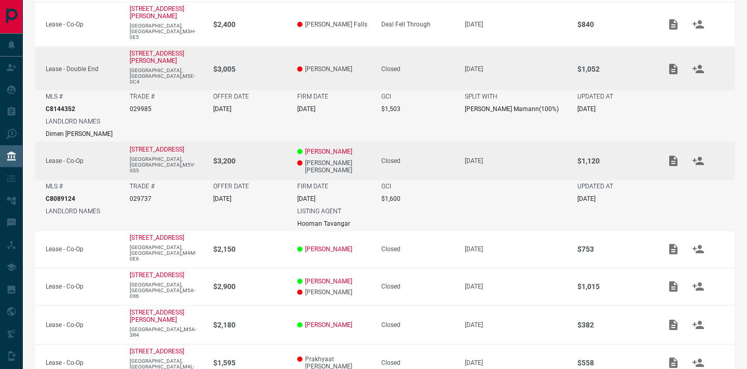
click at [274, 157] on p "$3,200" at bounding box center [250, 161] width 74 height 8
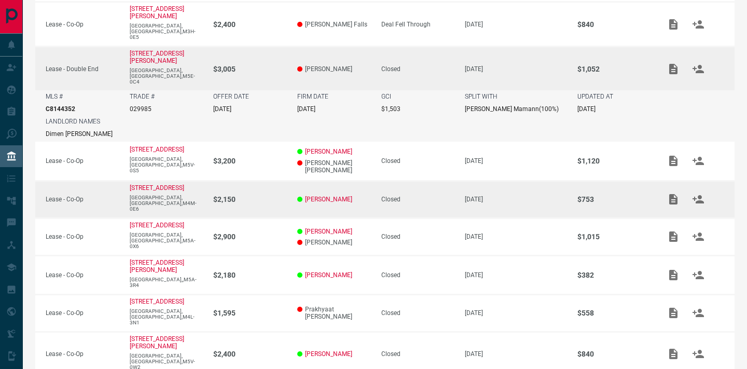
click at [287, 180] on td "$2,150" at bounding box center [245, 198] width 84 height 37
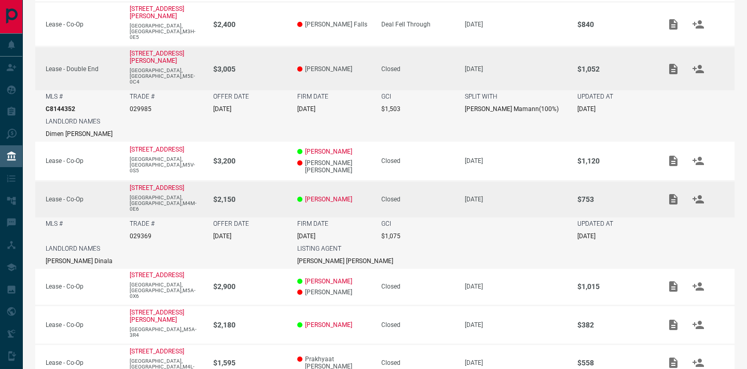
click at [287, 180] on td "$2,150" at bounding box center [245, 198] width 84 height 37
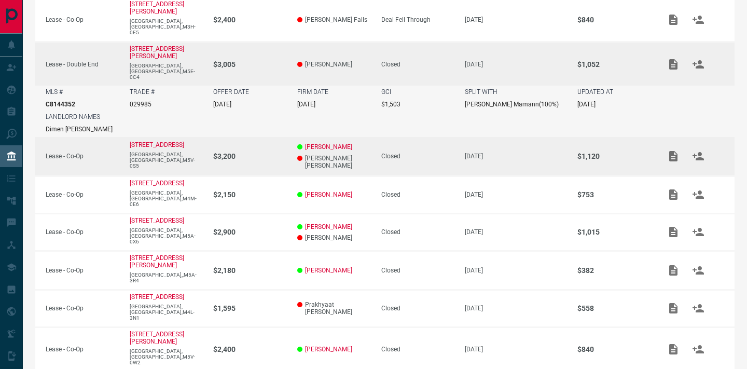
scroll to position [284, 0]
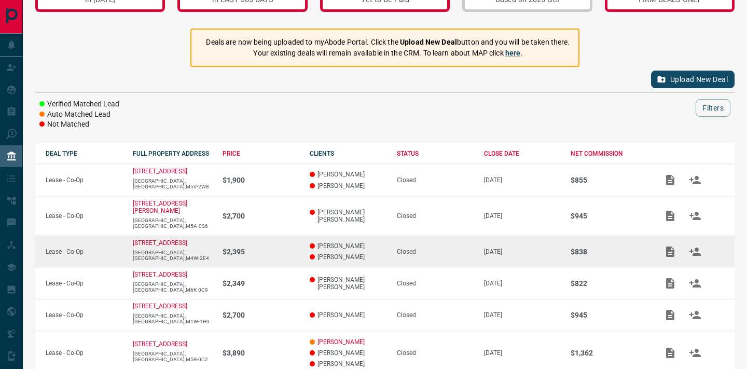
scroll to position [0, 0]
